Goal: Task Accomplishment & Management: Use online tool/utility

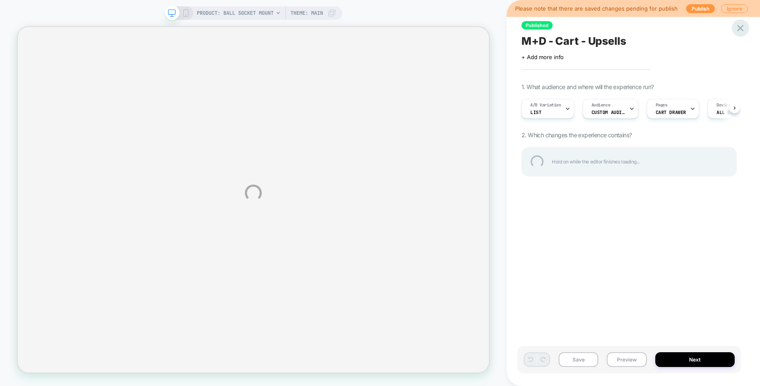
click at [739, 27] on div at bounding box center [740, 27] width 17 height 17
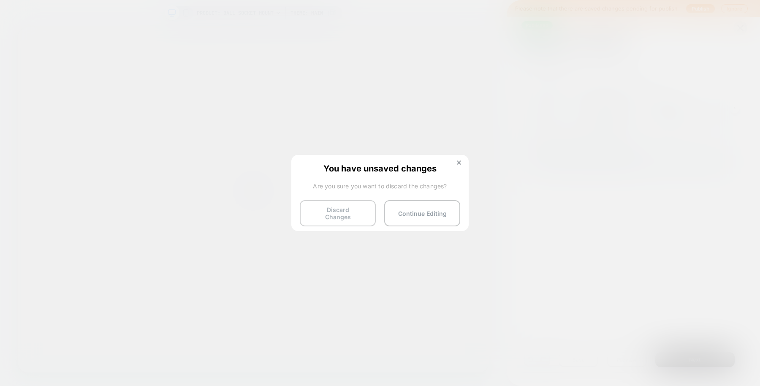
click at [357, 209] on button "Discard Changes" at bounding box center [338, 213] width 76 height 26
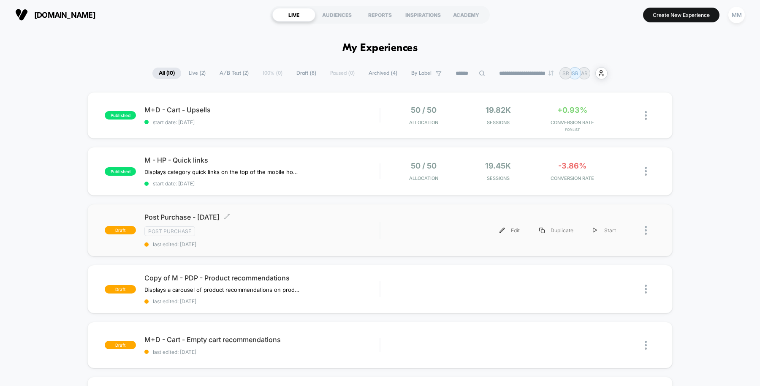
click at [317, 239] on div "Post Purchase - [DATE] Click to edit experience details Click to edit experienc…" at bounding box center [261, 230] width 235 height 35
click at [457, 73] on input at bounding box center [470, 73] width 84 height 10
type input "**"
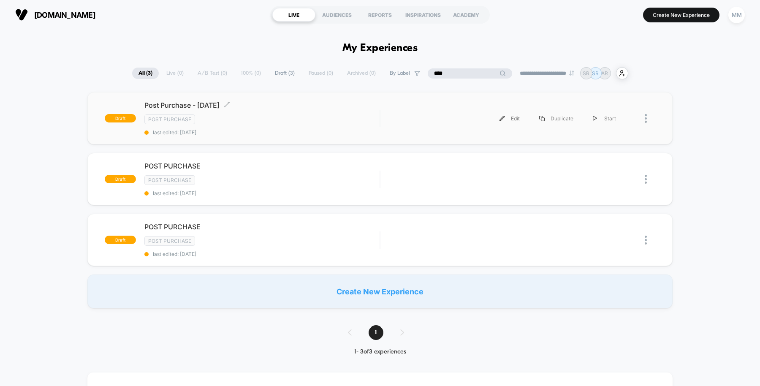
type input "****"
click at [334, 121] on div "Post Purchase" at bounding box center [261, 119] width 235 height 10
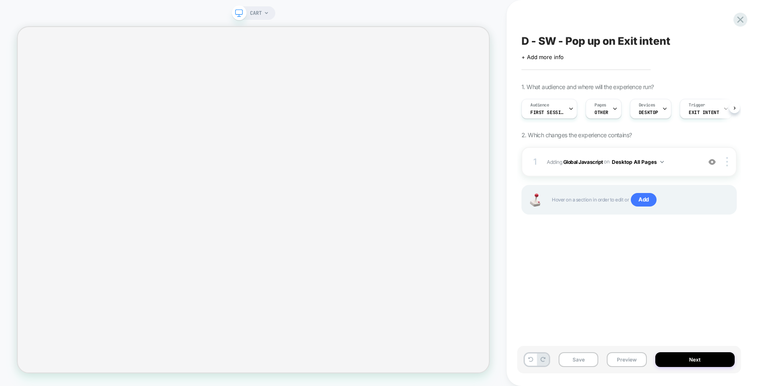
scroll to position [0, 0]
click at [582, 161] on b "Global Javascript" at bounding box center [583, 161] width 40 height 6
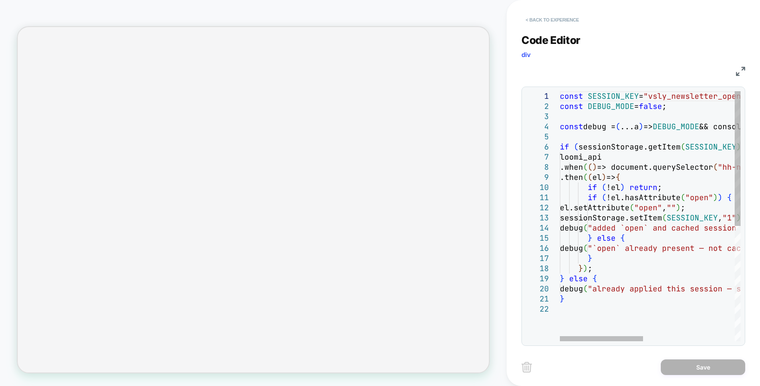
click at [545, 17] on button "< Back to experience" at bounding box center [553, 20] width 62 height 14
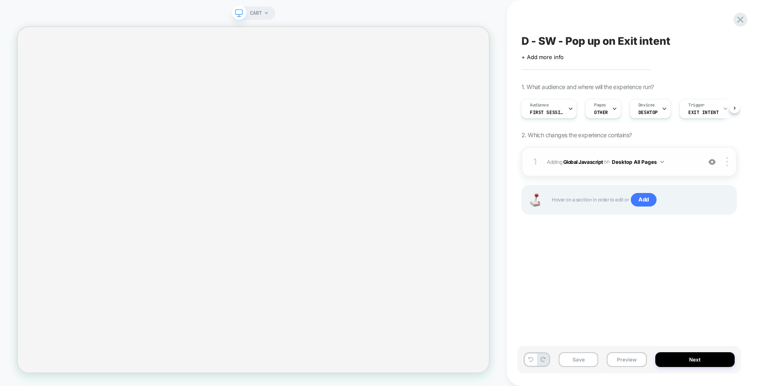
click at [712, 162] on img at bounding box center [712, 161] width 7 height 7
click at [262, 13] on div "CART" at bounding box center [259, 13] width 19 height 14
click at [261, 14] on span "CART" at bounding box center [256, 13] width 12 height 14
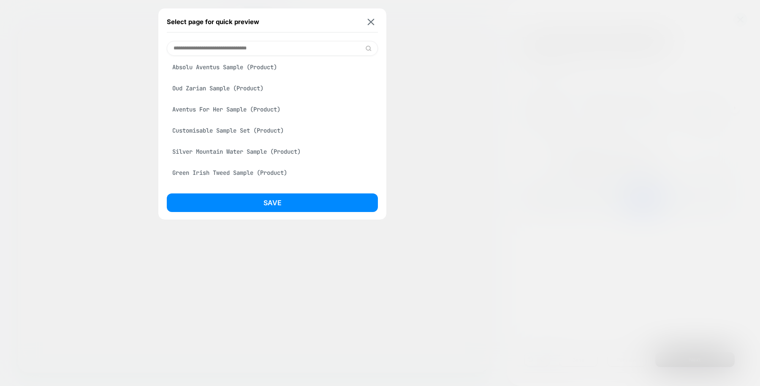
scroll to position [320, 0]
click at [258, 90] on div "Oud Zarian Sample (Product)" at bounding box center [272, 88] width 211 height 16
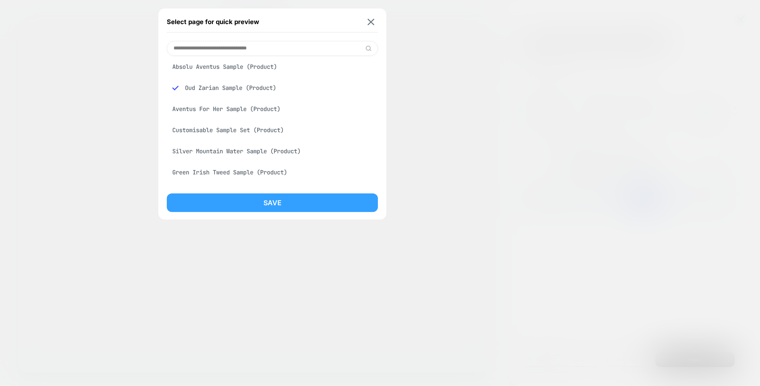
click at [297, 204] on button "Save" at bounding box center [272, 202] width 211 height 19
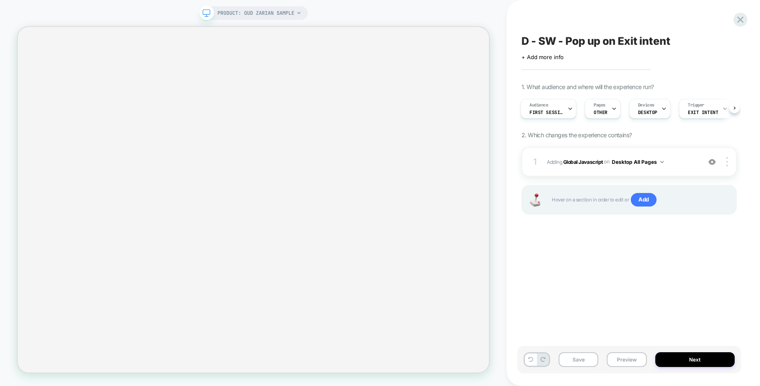
scroll to position [0, 1]
click at [599, 106] on span "Pages" at bounding box center [599, 105] width 12 height 6
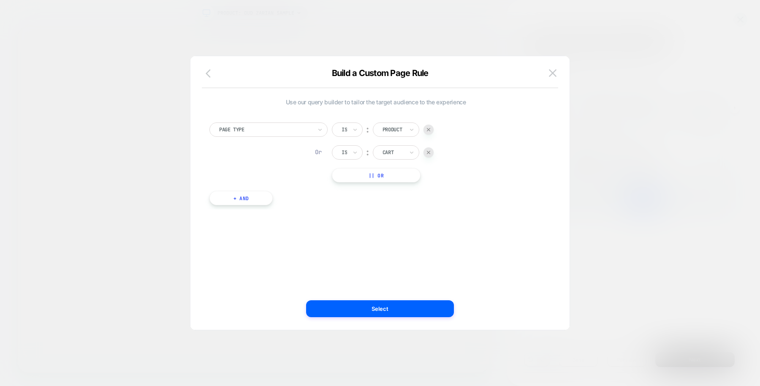
click at [210, 75] on icon "button" at bounding box center [211, 73] width 10 height 10
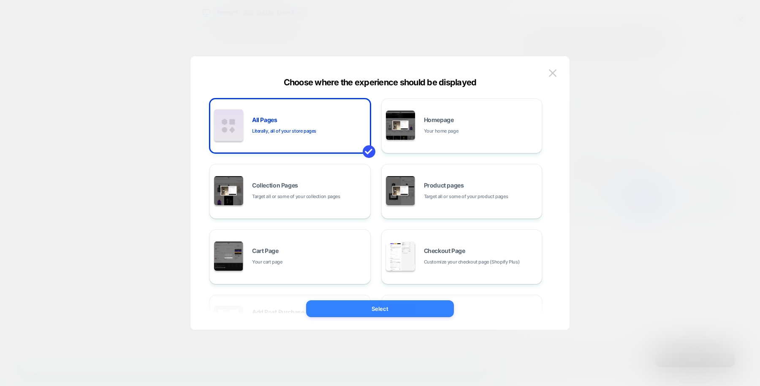
click at [384, 311] on button "Select" at bounding box center [380, 308] width 148 height 17
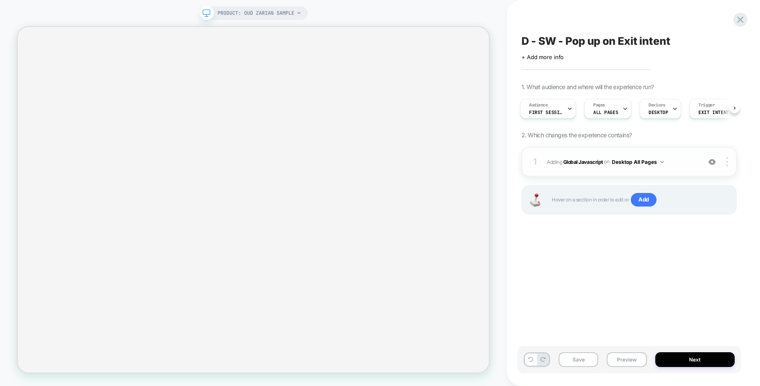
click at [711, 163] on img at bounding box center [712, 161] width 7 height 7
click at [598, 108] on span "Pages" at bounding box center [599, 105] width 12 height 6
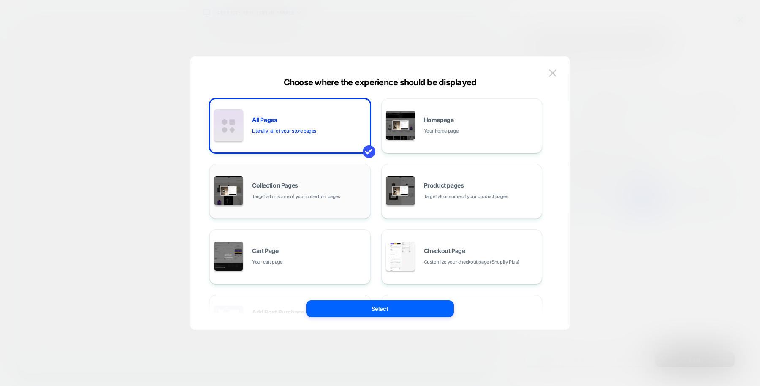
scroll to position [127, 0]
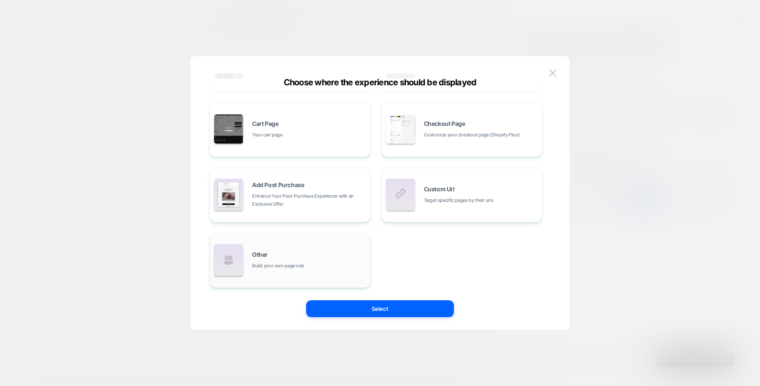
click at [288, 267] on span "Build your own page rule" at bounding box center [278, 266] width 52 height 8
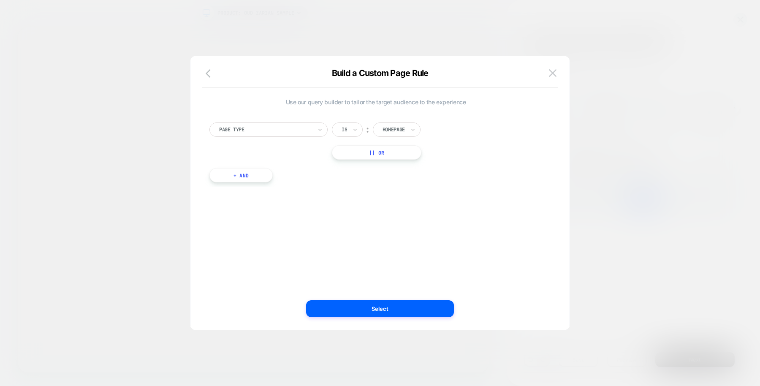
scroll to position [0, 0]
click at [395, 128] on div at bounding box center [394, 130] width 22 height 8
click at [404, 201] on div "Product" at bounding box center [409, 207] width 55 height 14
click at [393, 153] on button "|| Or" at bounding box center [376, 152] width 89 height 14
click at [397, 153] on div at bounding box center [394, 153] width 22 height 8
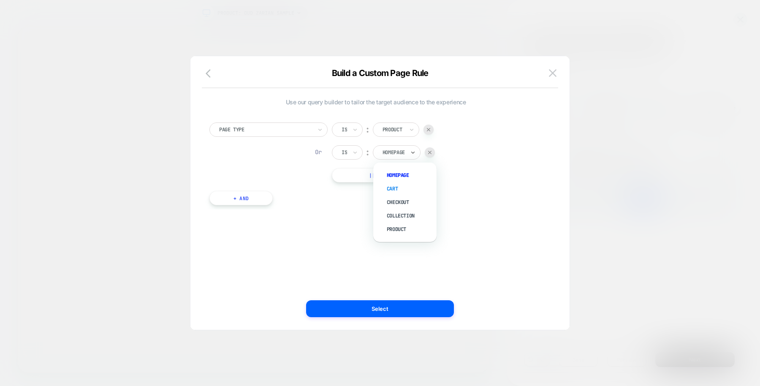
click at [399, 189] on div "Cart" at bounding box center [409, 189] width 55 height 14
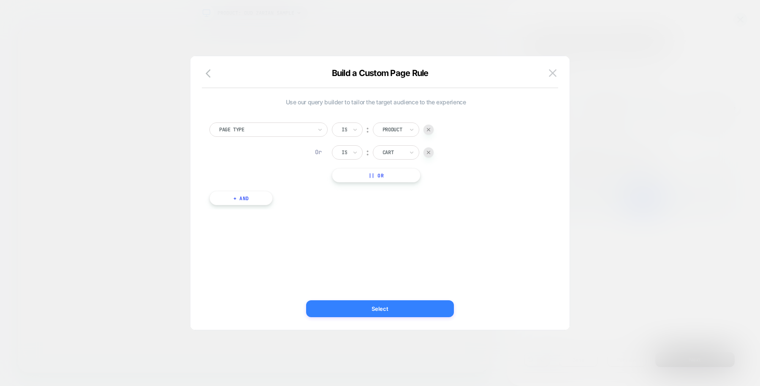
click at [411, 308] on button "Select" at bounding box center [380, 308] width 148 height 17
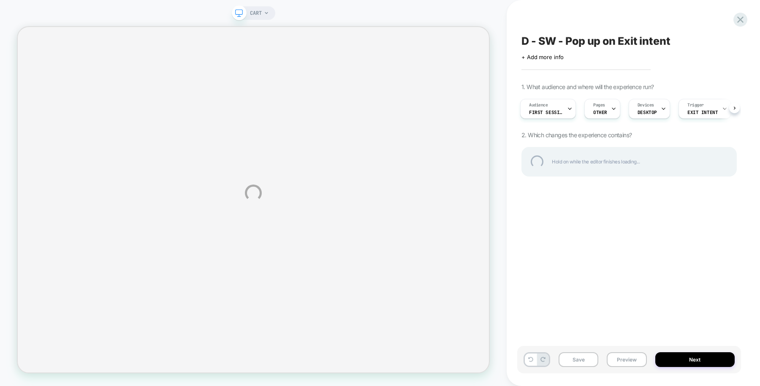
click at [625, 359] on div "CART D - SW - Pop up on Exit intent Click to edit experience details + Add more…" at bounding box center [380, 193] width 760 height 386
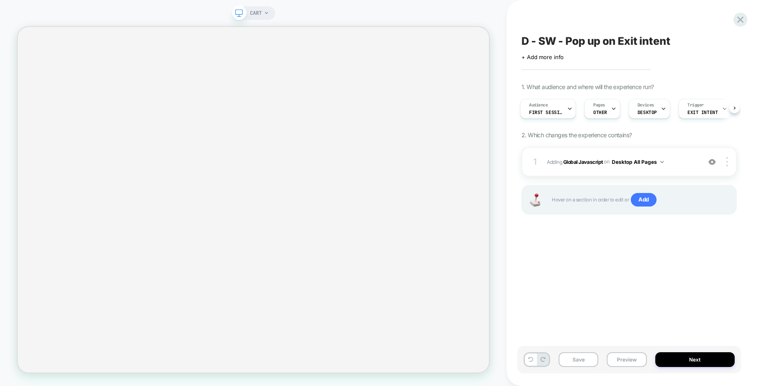
scroll to position [0, 2]
click at [632, 359] on button "Preview" at bounding box center [627, 359] width 40 height 15
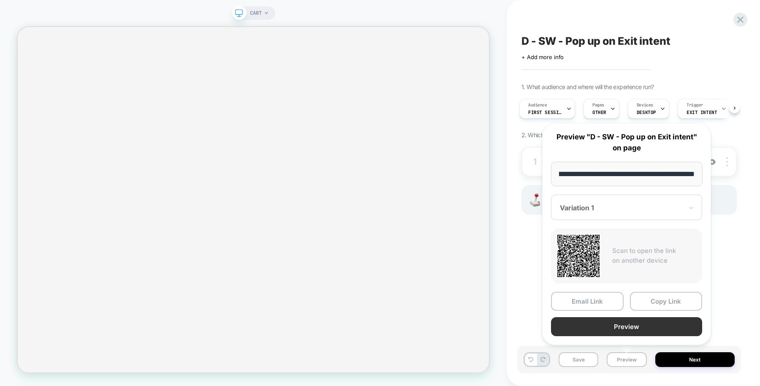
scroll to position [0, 0]
click at [626, 324] on button "Preview" at bounding box center [626, 326] width 151 height 19
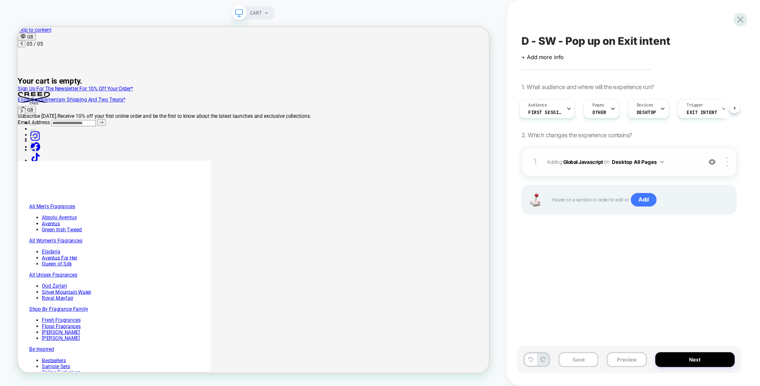
scroll to position [0, 1292]
click at [0, 0] on span "Adding Global Javascript on Desktop All Pages" at bounding box center [0, 0] width 0 height 0
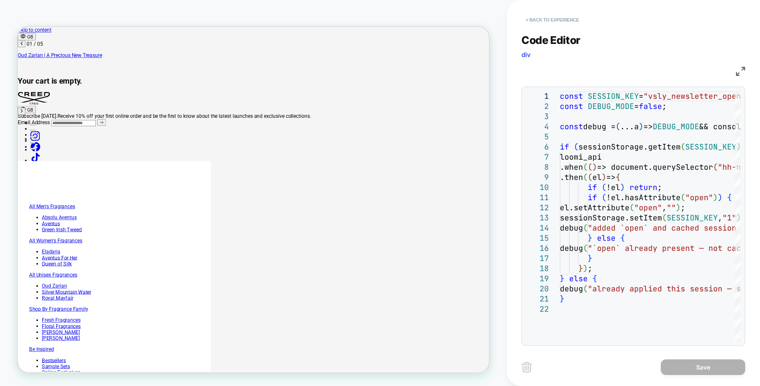
scroll to position [0, 0]
click at [0, 0] on button "< Back to experience" at bounding box center [0, 0] width 0 height 0
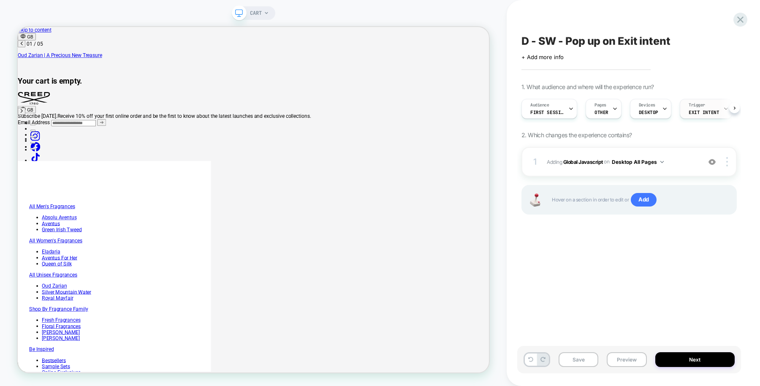
scroll to position [0, 0]
click at [0, 0] on span "Exit Intent" at bounding box center [0, 0] width 0 height 0
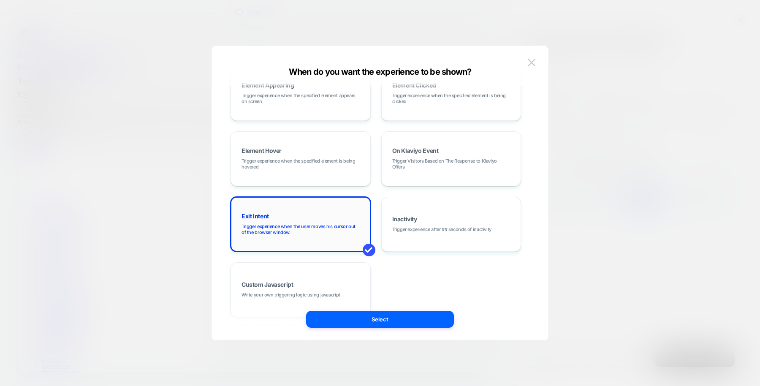
scroll to position [0, 323]
